Goal: Find specific page/section: Find specific page/section

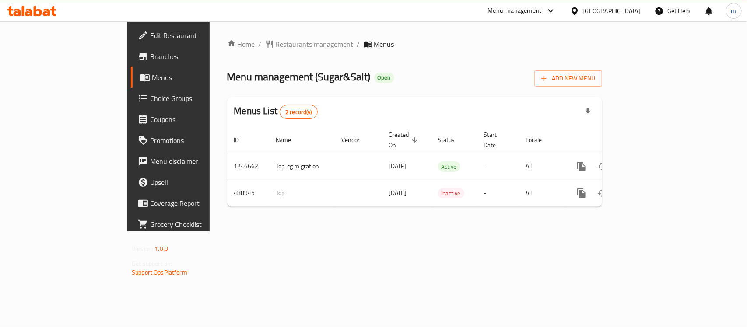
click at [276, 45] on span "Restaurants management" at bounding box center [315, 44] width 78 height 10
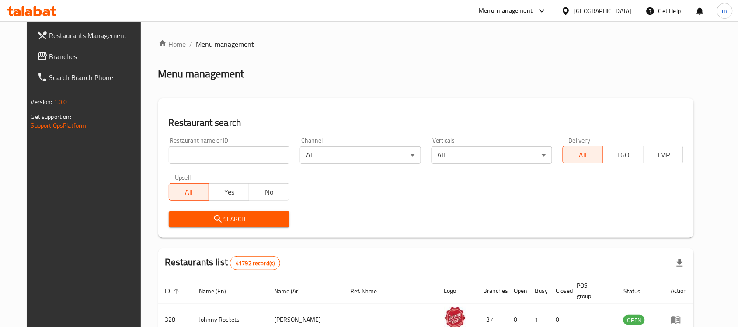
click at [169, 160] on input "search" at bounding box center [229, 155] width 121 height 17
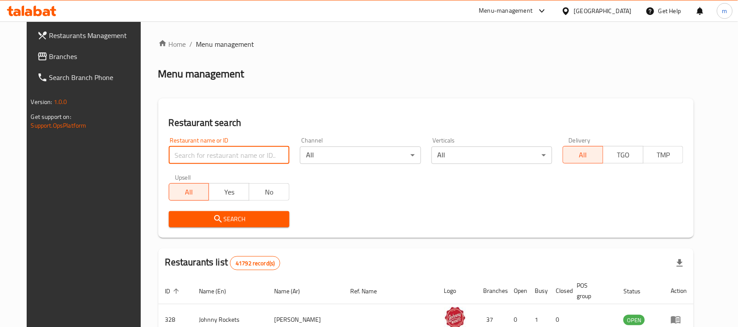
paste input "634120"
type input "634120"
click button "Search" at bounding box center [229, 219] width 121 height 16
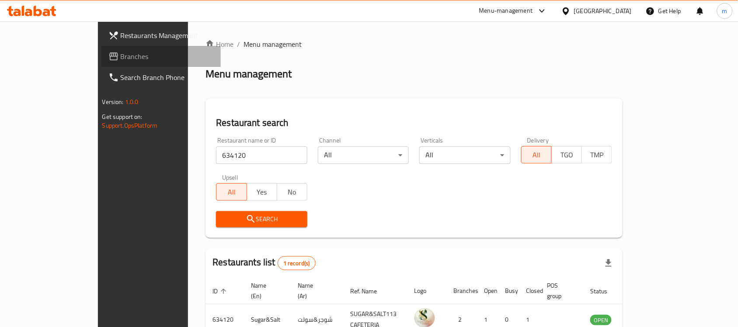
click at [121, 53] on span "Branches" at bounding box center [168, 56] width 94 height 10
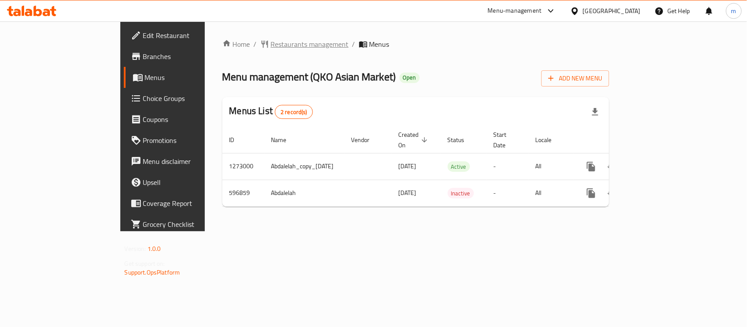
click at [271, 43] on span "Restaurants management" at bounding box center [310, 44] width 78 height 10
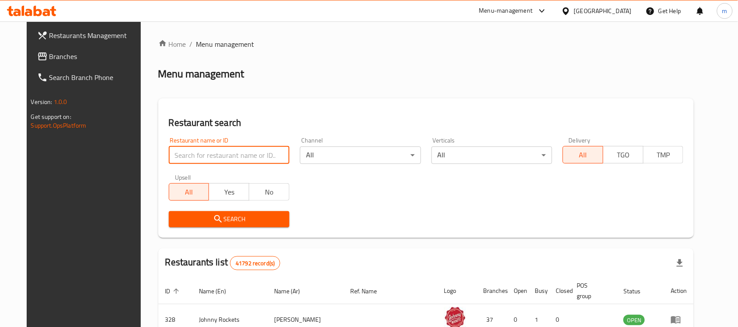
click at [171, 160] on input "search" at bounding box center [229, 155] width 121 height 17
paste input "637375"
type input "637375"
click button "Search" at bounding box center [229, 219] width 121 height 16
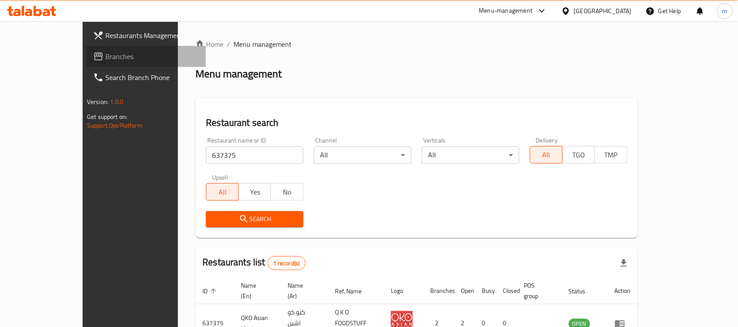
click at [105, 61] on span "Branches" at bounding box center [152, 56] width 94 height 10
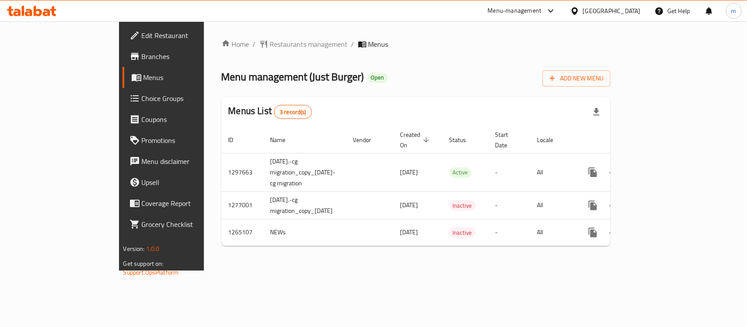
click at [22, 8] on icon at bounding box center [23, 11] width 3 height 10
